Goal: Transaction & Acquisition: Purchase product/service

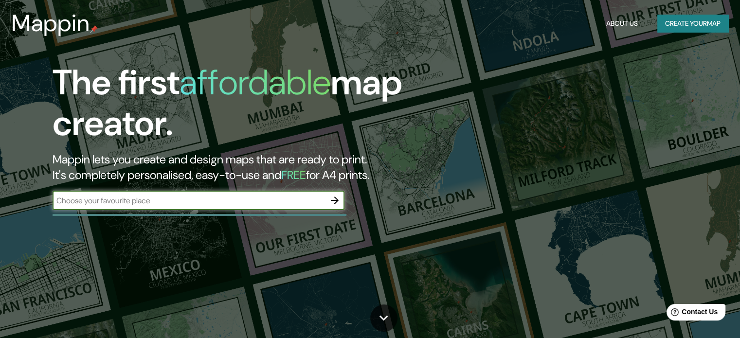
click at [687, 26] on button "Create your map" at bounding box center [693, 24] width 71 height 18
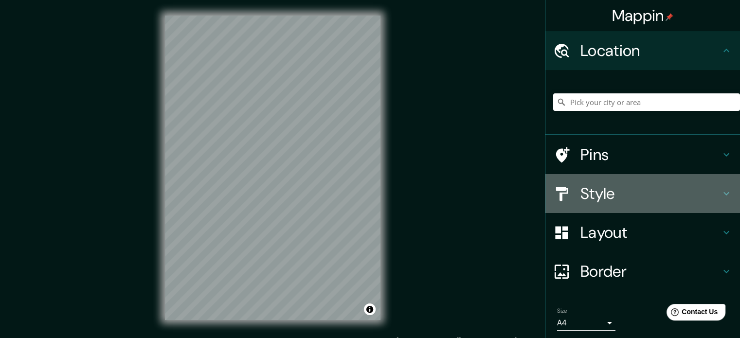
click at [629, 199] on h4 "Style" at bounding box center [651, 193] width 140 height 19
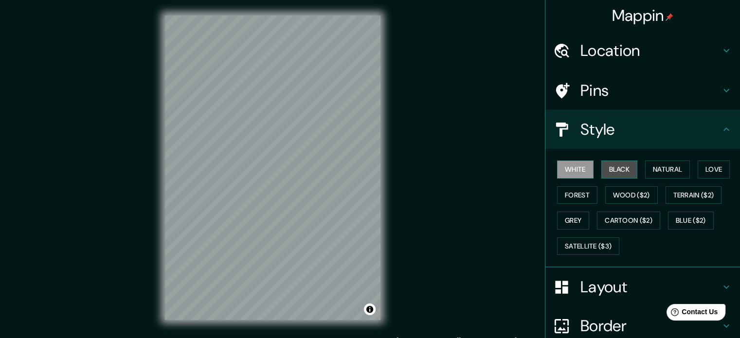
click at [612, 167] on button "Black" at bounding box center [620, 170] width 37 height 18
click at [598, 50] on h4 "Location" at bounding box center [651, 50] width 140 height 19
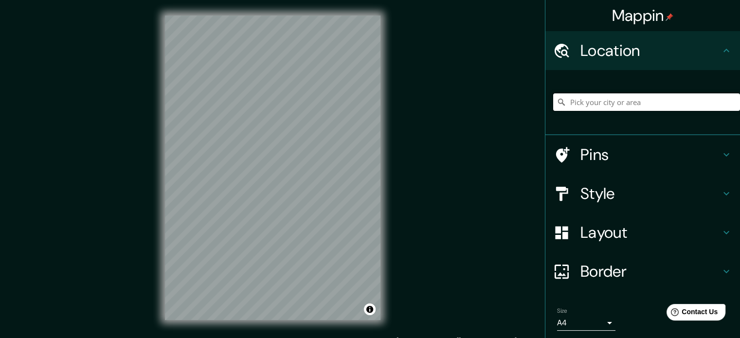
click at [584, 106] on input "Pick your city or area" at bounding box center [647, 102] width 187 height 18
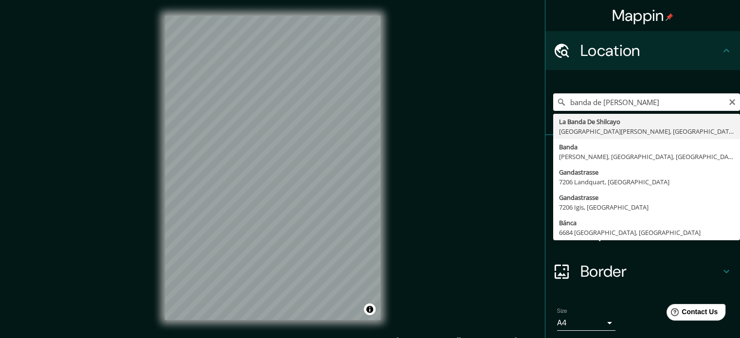
type input "La Banda De Shilcayo, [GEOGRAPHIC_DATA][PERSON_NAME], [GEOGRAPHIC_DATA]"
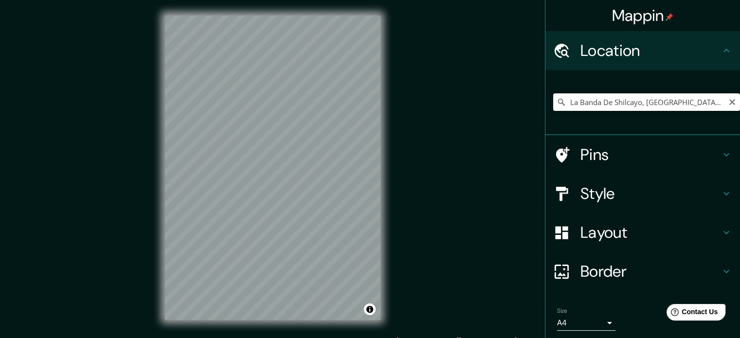
click at [697, 105] on input "La Banda De Shilcayo, [GEOGRAPHIC_DATA][PERSON_NAME], [GEOGRAPHIC_DATA]" at bounding box center [647, 102] width 187 height 18
click at [730, 101] on icon "Clear" at bounding box center [733, 102] width 6 height 6
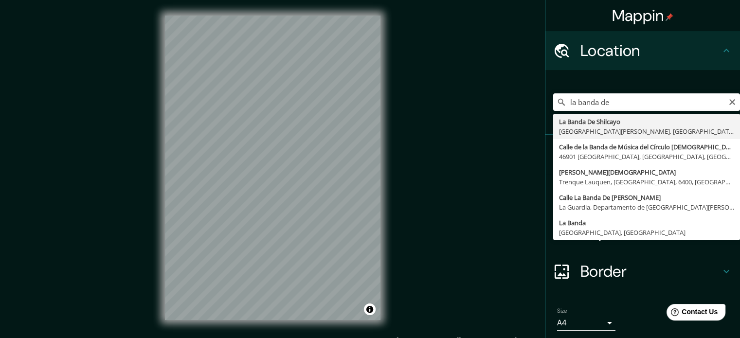
type input "La Banda De Shilcayo, [GEOGRAPHIC_DATA][PERSON_NAME], [GEOGRAPHIC_DATA]"
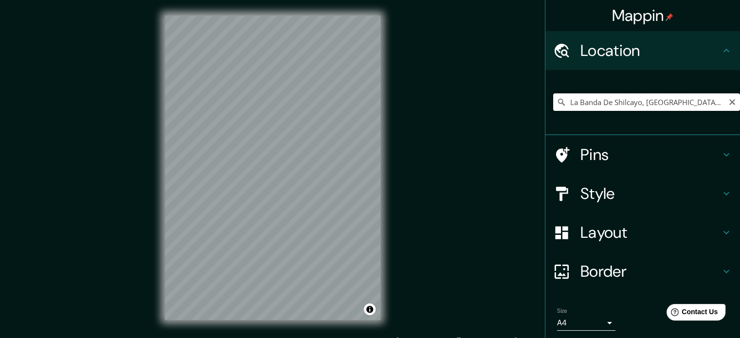
click at [583, 102] on input "La Banda De Shilcayo, [GEOGRAPHIC_DATA][PERSON_NAME], [GEOGRAPHIC_DATA]" at bounding box center [647, 102] width 187 height 18
paste input "-6.497776867688016, -76.35415770837312"
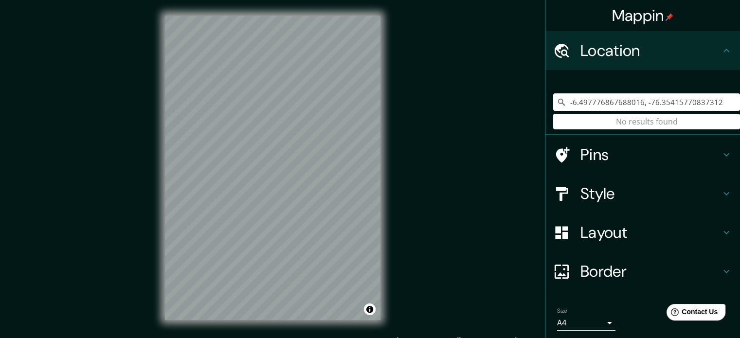
click at [680, 104] on input "-6.497776867688016, -76.35415770837312" at bounding box center [647, 102] width 187 height 18
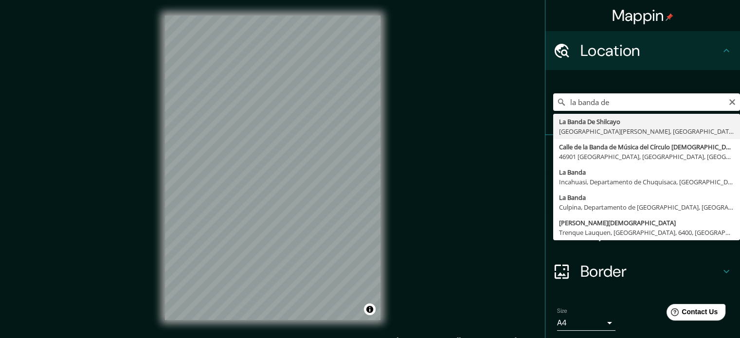
type input "La Banda De Shilcayo, [GEOGRAPHIC_DATA][PERSON_NAME], [GEOGRAPHIC_DATA]"
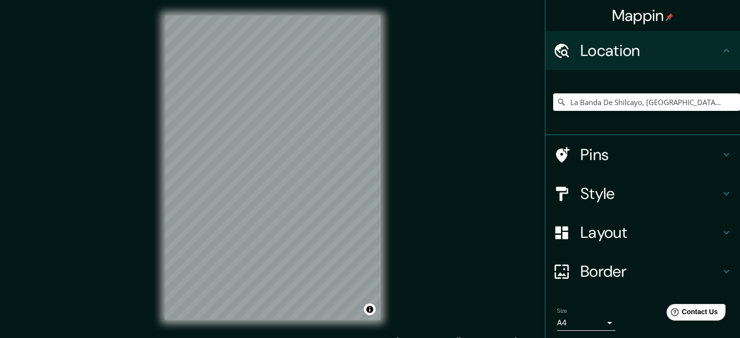
click at [593, 157] on h4 "Pins" at bounding box center [651, 154] width 140 height 19
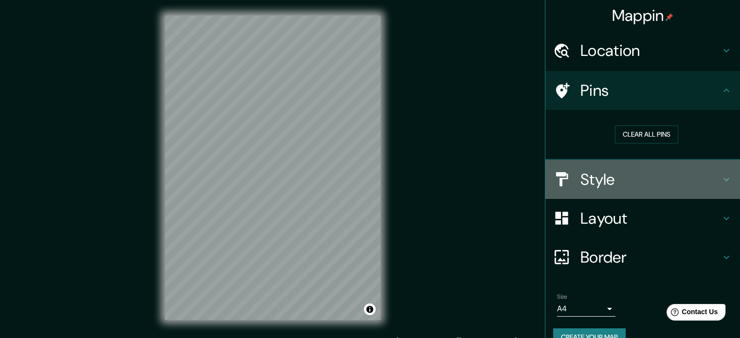
click at [598, 170] on h4 "Style" at bounding box center [651, 179] width 140 height 19
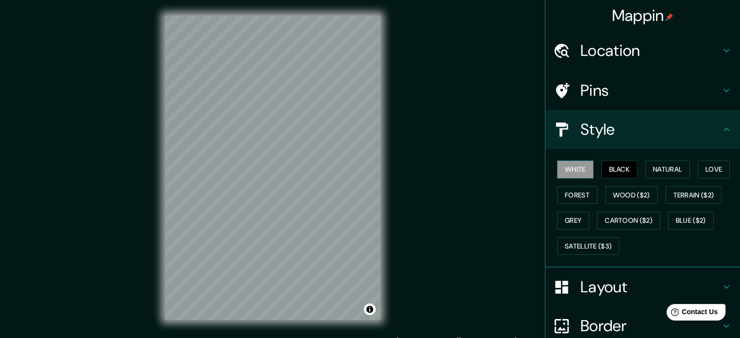
click at [576, 172] on button "White" at bounding box center [575, 170] width 37 height 18
click at [661, 170] on button "Natural" at bounding box center [668, 170] width 45 height 18
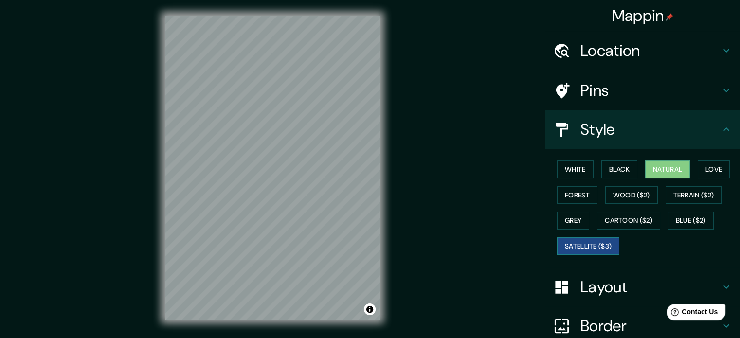
click at [588, 241] on button "Satellite ($3)" at bounding box center [588, 247] width 62 height 18
click at [634, 220] on button "Cartoon ($2)" at bounding box center [628, 221] width 63 height 18
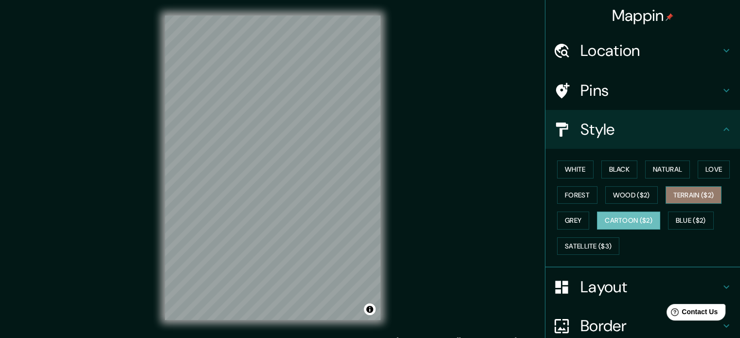
click at [692, 196] on button "Terrain ($2)" at bounding box center [694, 195] width 56 height 18
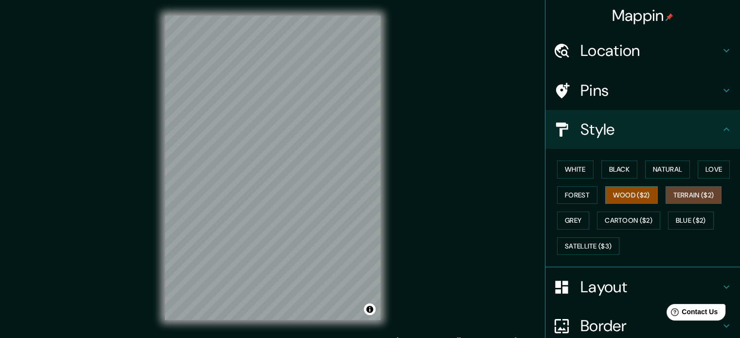
click at [616, 192] on button "Wood ($2)" at bounding box center [632, 195] width 53 height 18
click at [622, 171] on button "Black" at bounding box center [620, 170] width 37 height 18
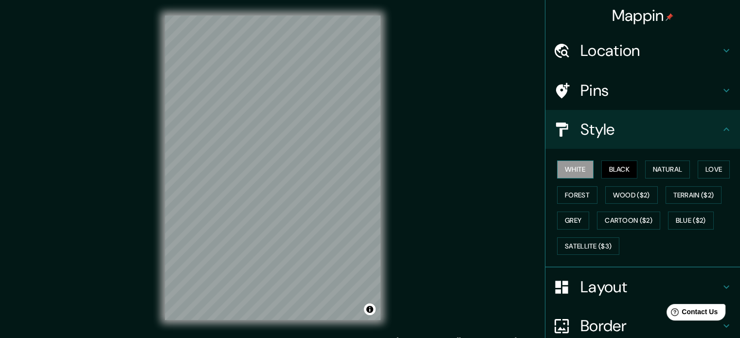
click at [570, 165] on button "White" at bounding box center [575, 170] width 37 height 18
click at [619, 172] on button "Black" at bounding box center [620, 170] width 37 height 18
click at [576, 164] on button "White" at bounding box center [575, 170] width 37 height 18
click at [608, 169] on button "Black" at bounding box center [620, 170] width 37 height 18
